Goal: Information Seeking & Learning: Learn about a topic

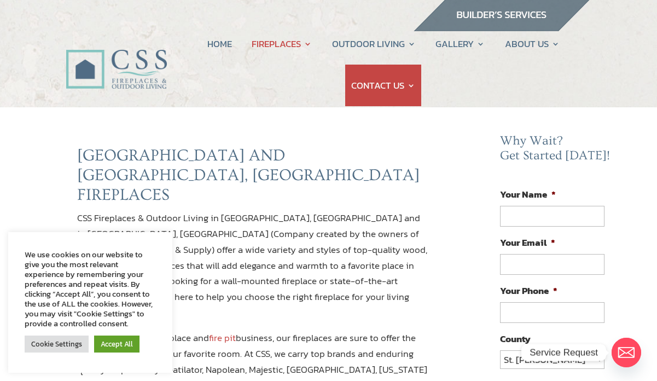
click at [59, 345] on link "Cookie Settings" at bounding box center [57, 344] width 64 height 17
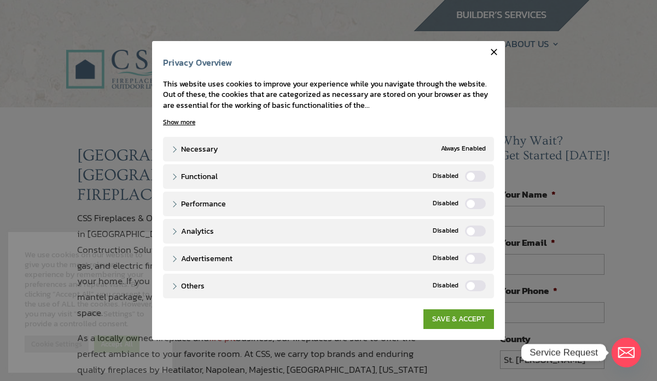
click at [475, 317] on link "SAVE & ACCEPT" at bounding box center [459, 319] width 71 height 20
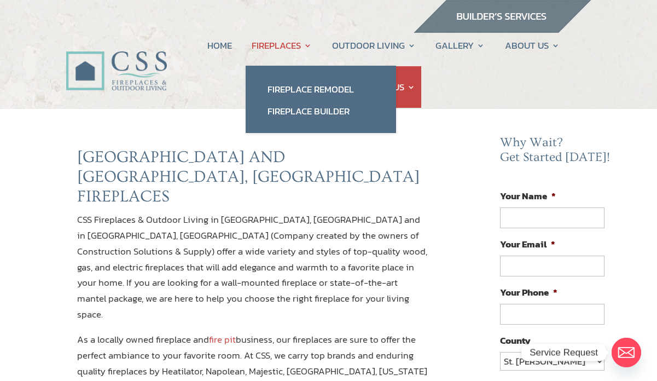
click at [342, 95] on link "Fireplace Remodel" at bounding box center [321, 89] width 129 height 22
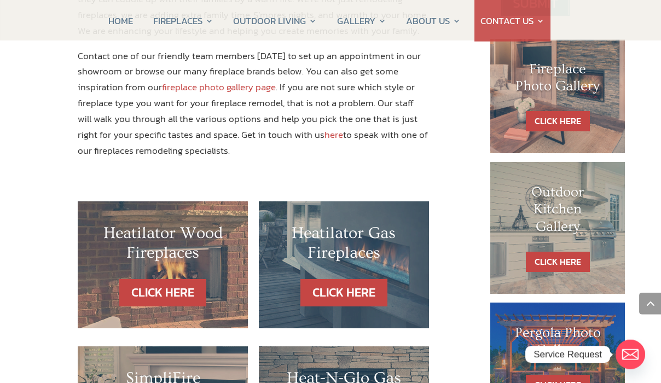
scroll to position [526, 1]
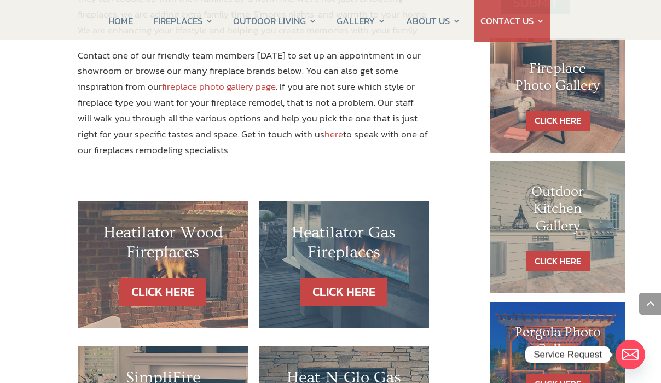
click at [361, 279] on link "CLICK HERE" at bounding box center [344, 293] width 87 height 28
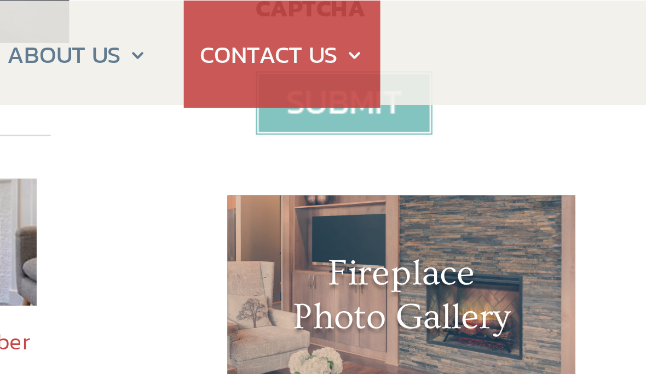
scroll to position [438, 0]
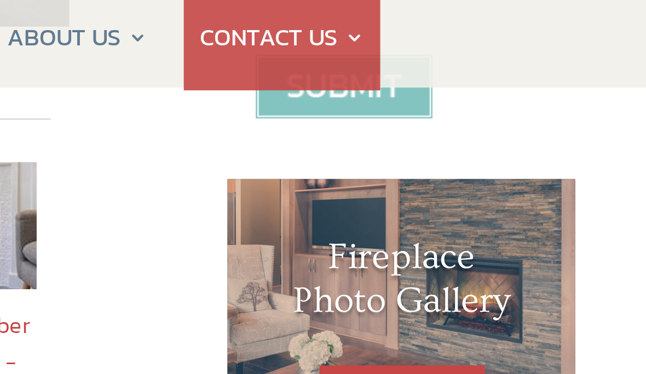
click at [520, 148] on link "CLICK HERE" at bounding box center [552, 158] width 64 height 20
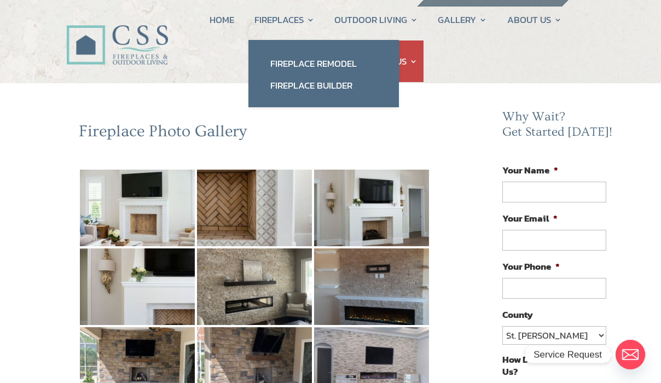
scroll to position [26, 0]
click at [338, 63] on link "Fireplace Remodel" at bounding box center [323, 64] width 129 height 22
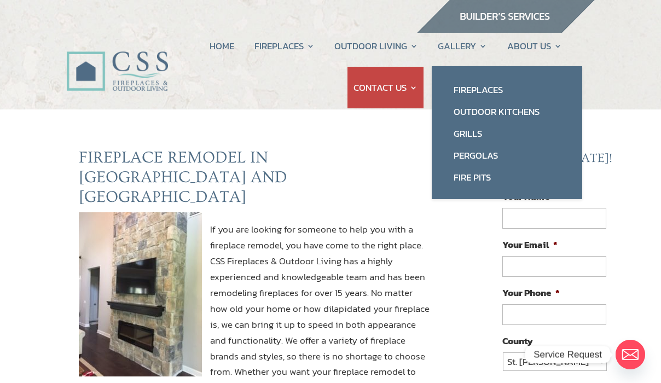
click at [492, 88] on link "Fireplaces" at bounding box center [507, 90] width 129 height 22
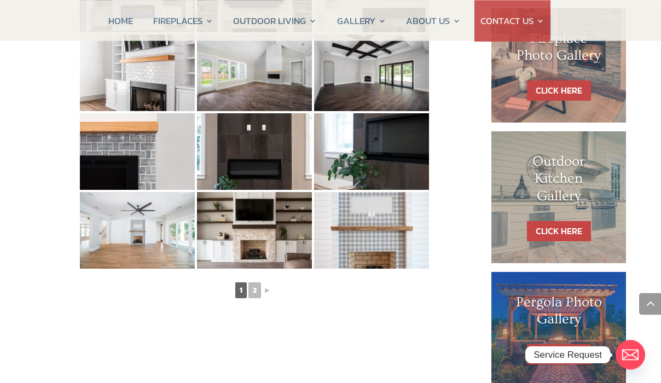
scroll to position [553, 0]
click at [263, 230] on img at bounding box center [254, 230] width 115 height 77
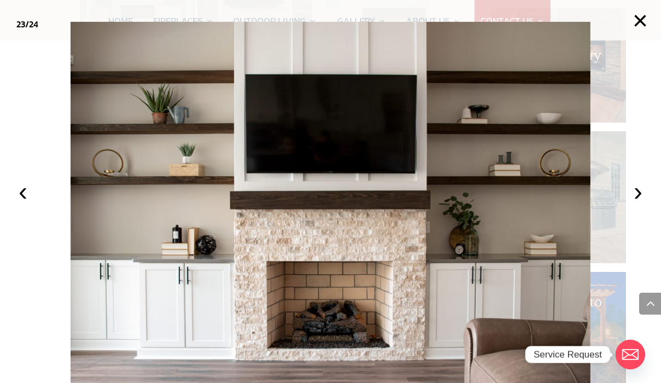
click at [645, 22] on button "×" at bounding box center [640, 21] width 24 height 24
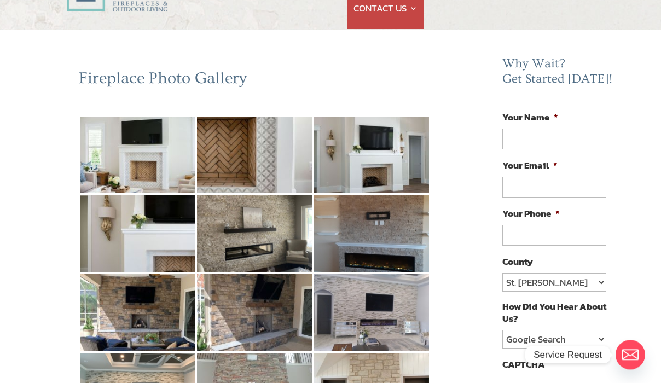
scroll to position [0, 0]
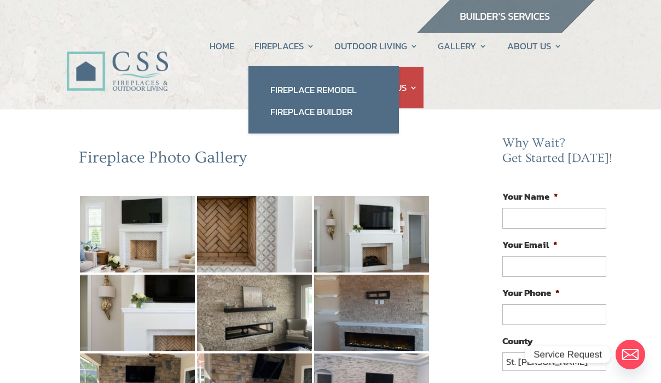
click at [341, 92] on link "Fireplace Remodel" at bounding box center [323, 90] width 129 height 22
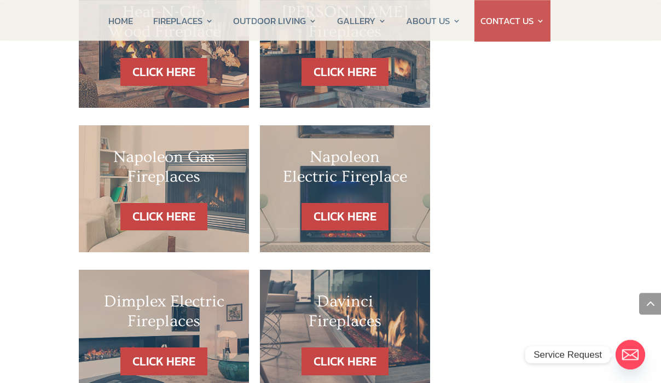
scroll to position [1034, 0]
click at [174, 203] on link "CLICK HERE" at bounding box center [163, 217] width 87 height 28
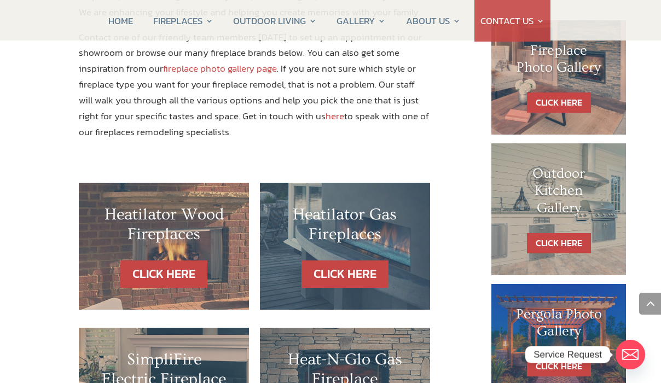
scroll to position [544, 0]
click at [355, 261] on link "CLICK HERE" at bounding box center [345, 275] width 87 height 28
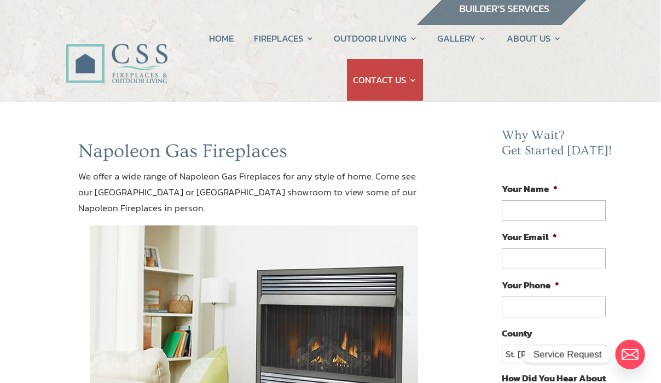
scroll to position [0, 1]
